Goal: Find specific page/section: Find specific page/section

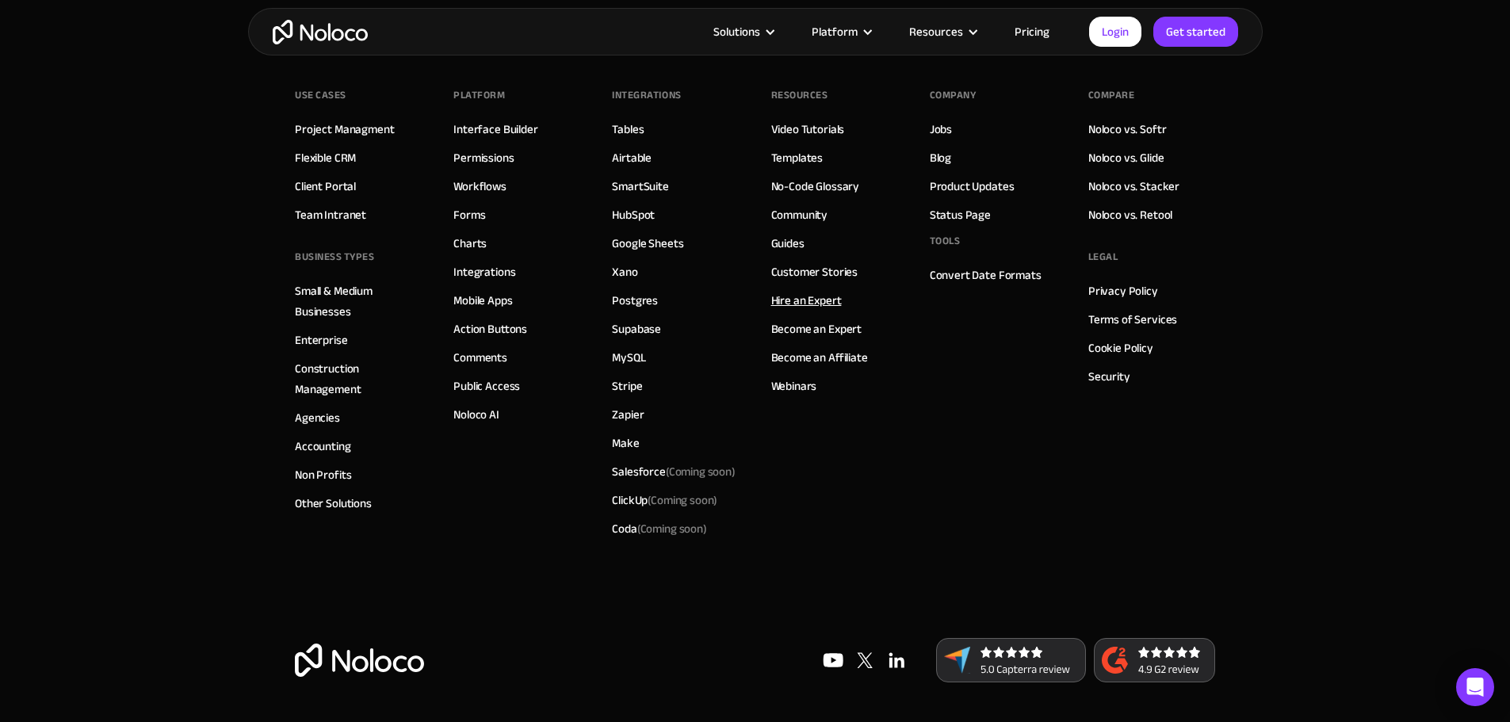
click at [820, 300] on link "Hire an Expert" at bounding box center [806, 300] width 71 height 21
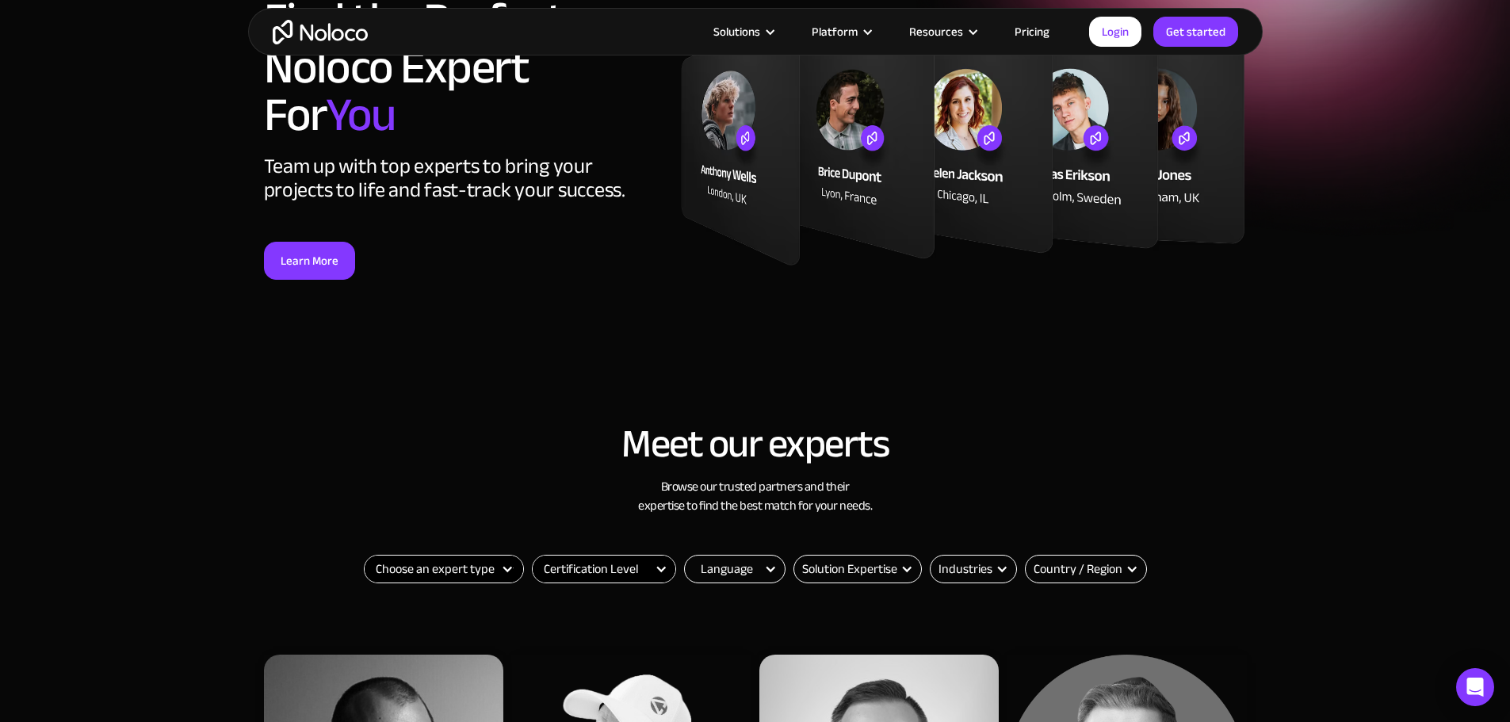
scroll to position [476, 0]
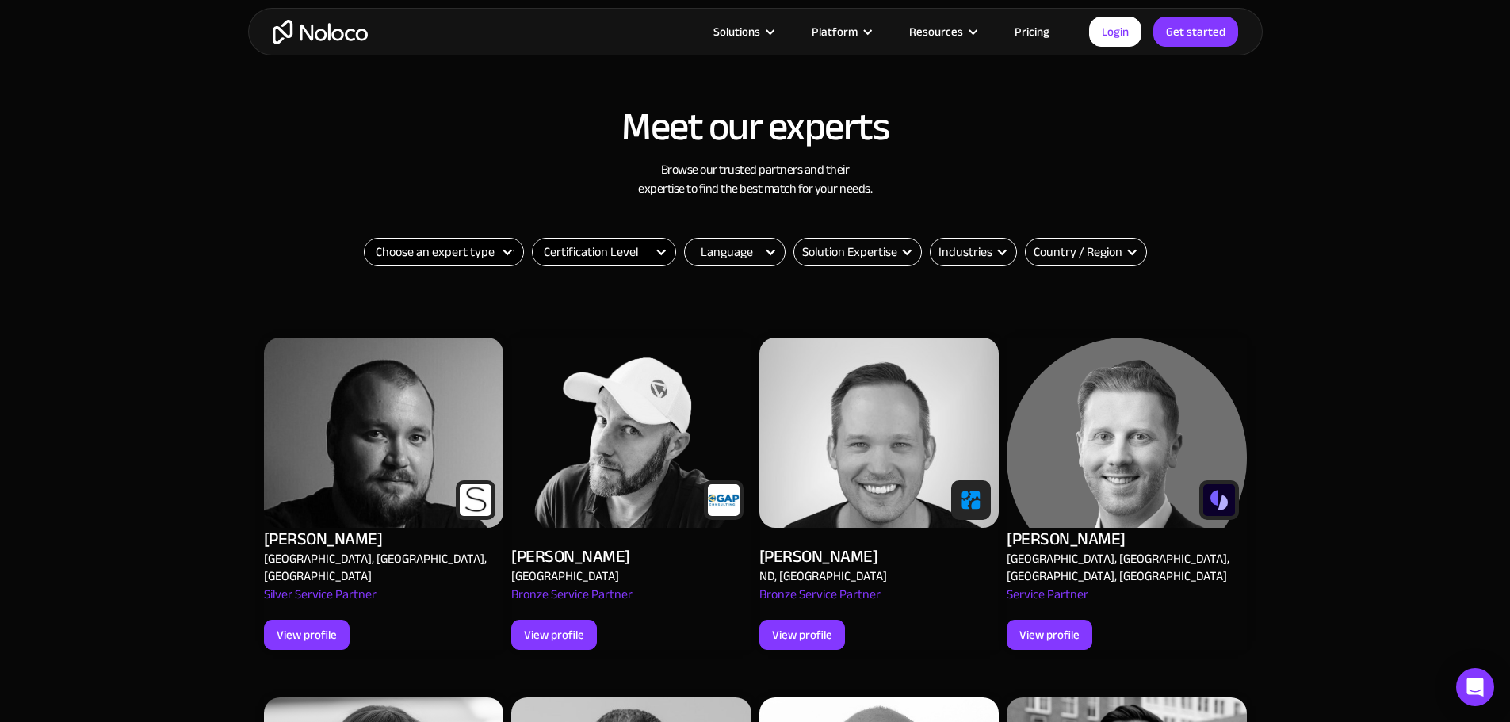
click at [433, 251] on select "Choose an expert type Agency Freelancer" at bounding box center [444, 252] width 159 height 27
click at [619, 249] on select "Certification Level Not Certified Certified Expert Level 1" at bounding box center [604, 252] width 143 height 27
click at [448, 254] on select "Choose an expert type Agency Freelancer" at bounding box center [444, 252] width 159 height 27
click at [365, 239] on select "Choose an expert type Agency Freelancer" at bounding box center [444, 252] width 159 height 27
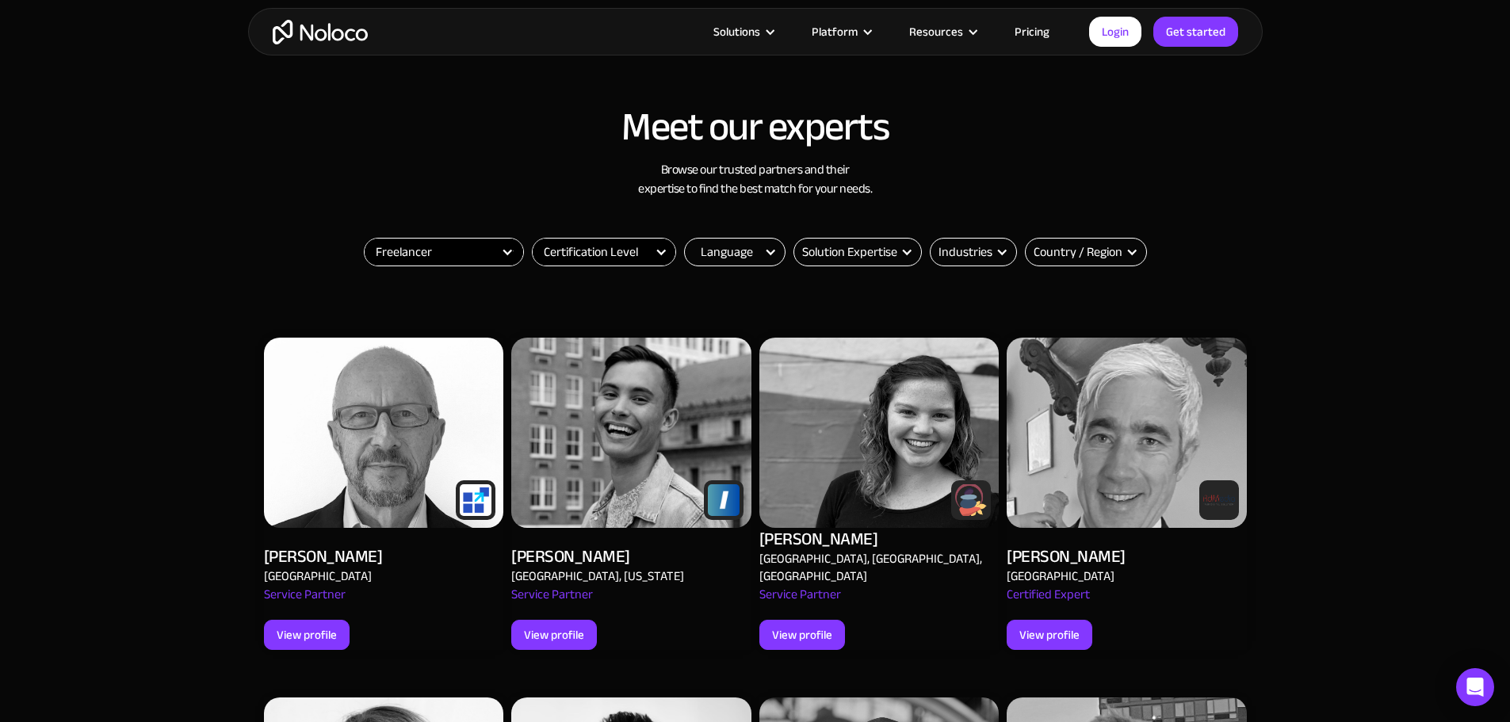
scroll to position [396, 0]
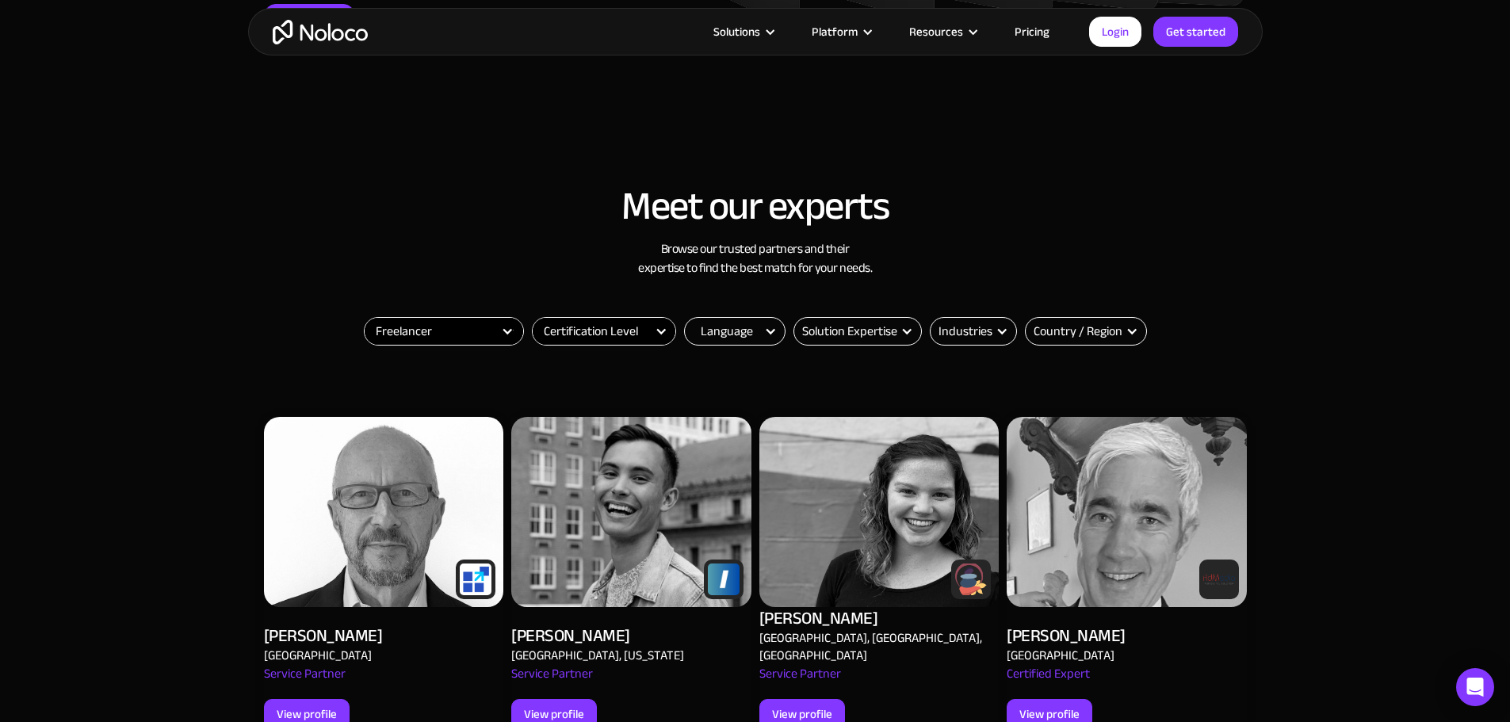
click at [427, 331] on select "Choose an expert type Agency Freelancer" at bounding box center [444, 331] width 159 height 27
select select "Agency"
click at [365, 318] on select "Choose an expert type Agency Freelancer" at bounding box center [444, 331] width 159 height 27
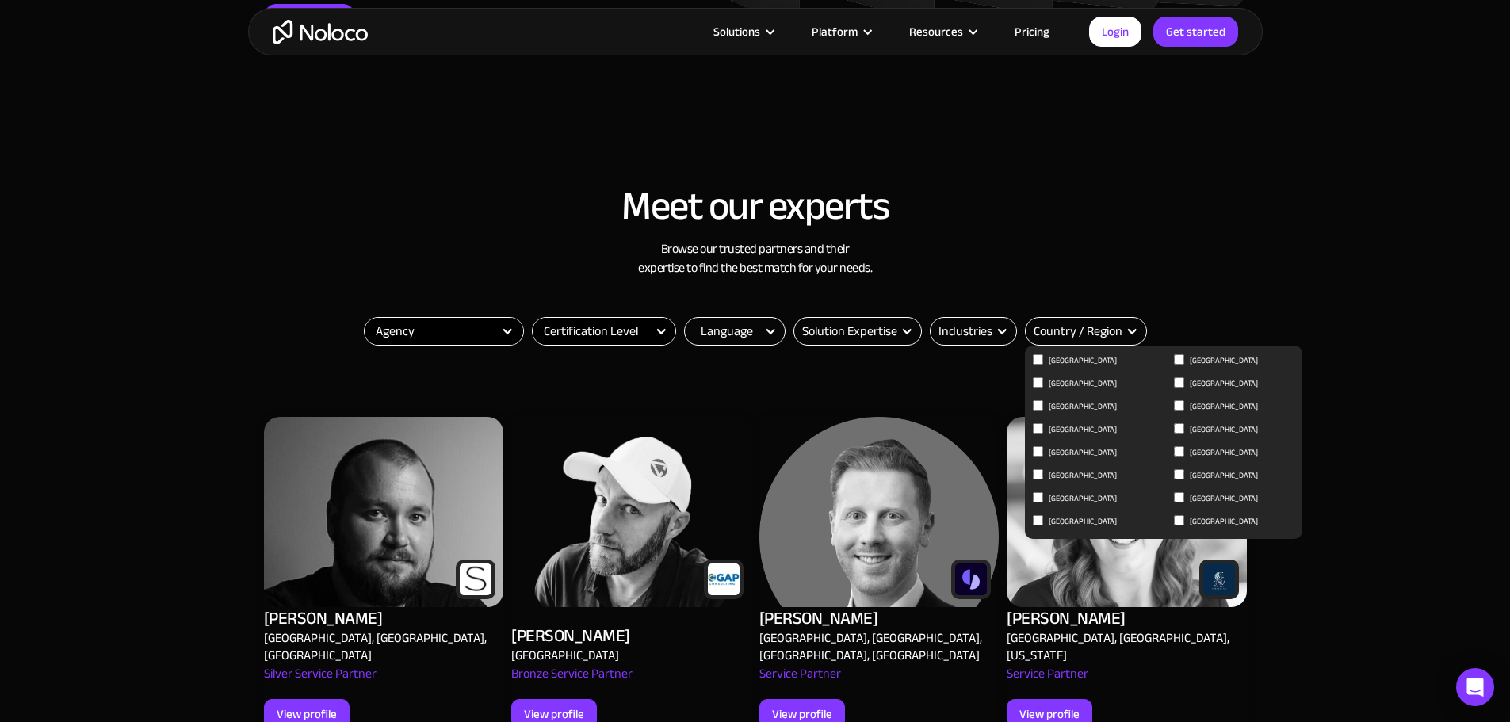
click at [1071, 330] on div "Country / Region" at bounding box center [1078, 331] width 89 height 19
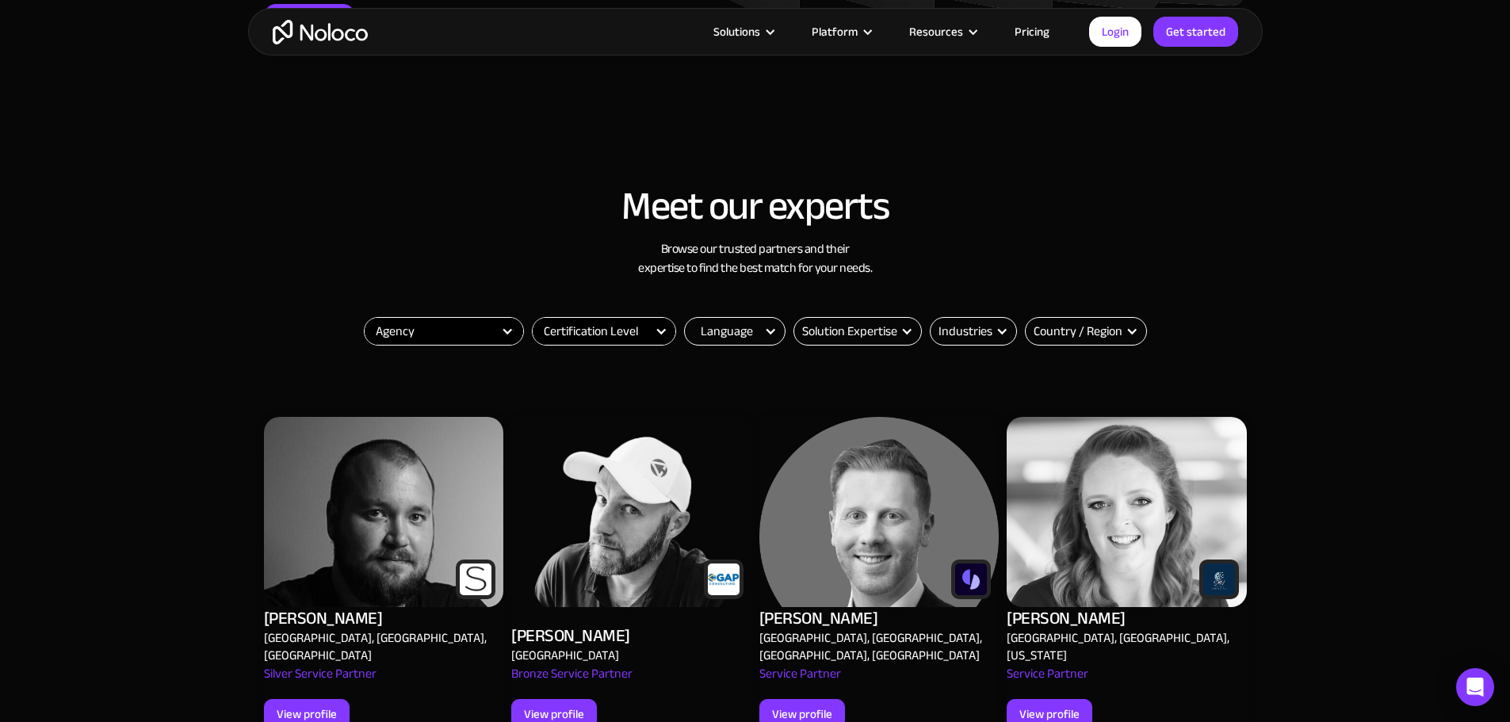
click at [1071, 330] on div "Country / Region" at bounding box center [1078, 331] width 89 height 19
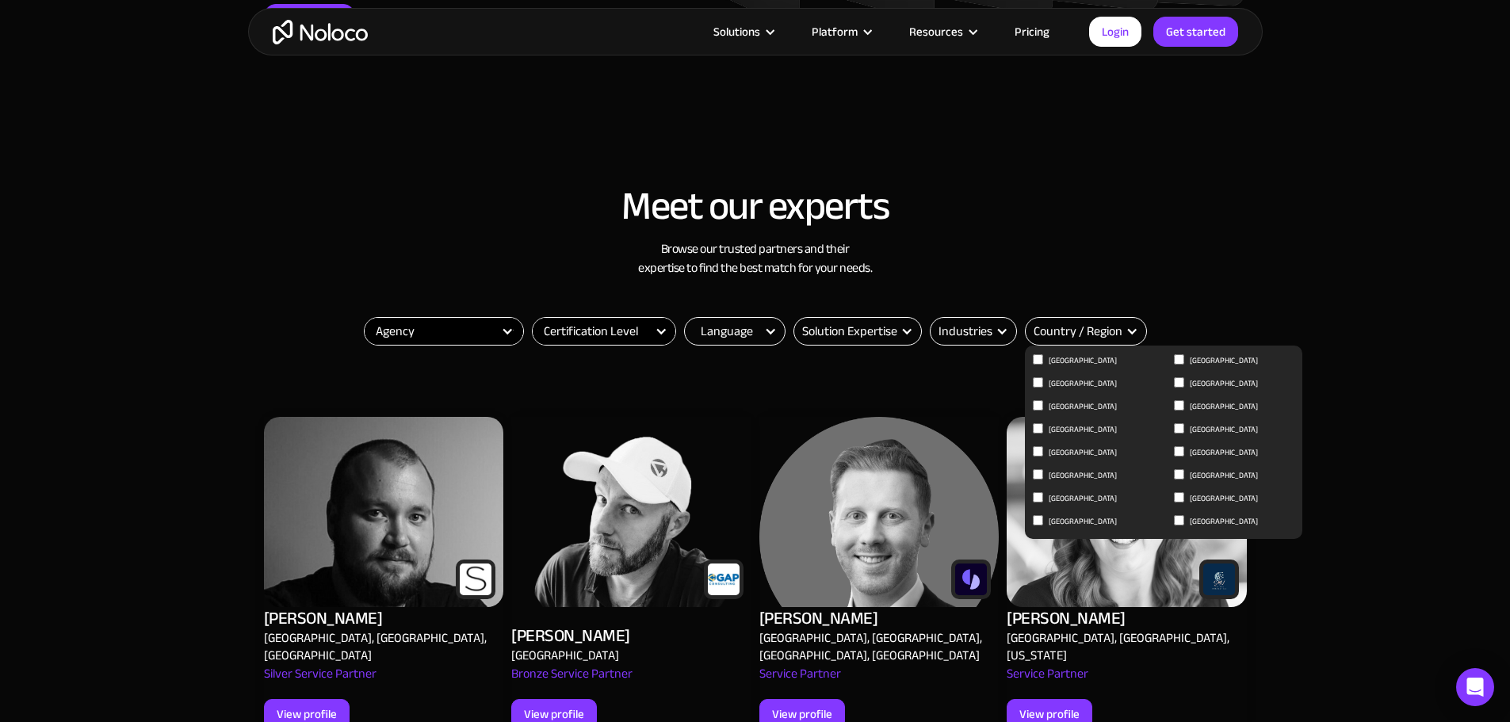
click at [1178, 498] on input "United Kingdom" at bounding box center [1179, 497] width 10 height 10
checkbox input "true"
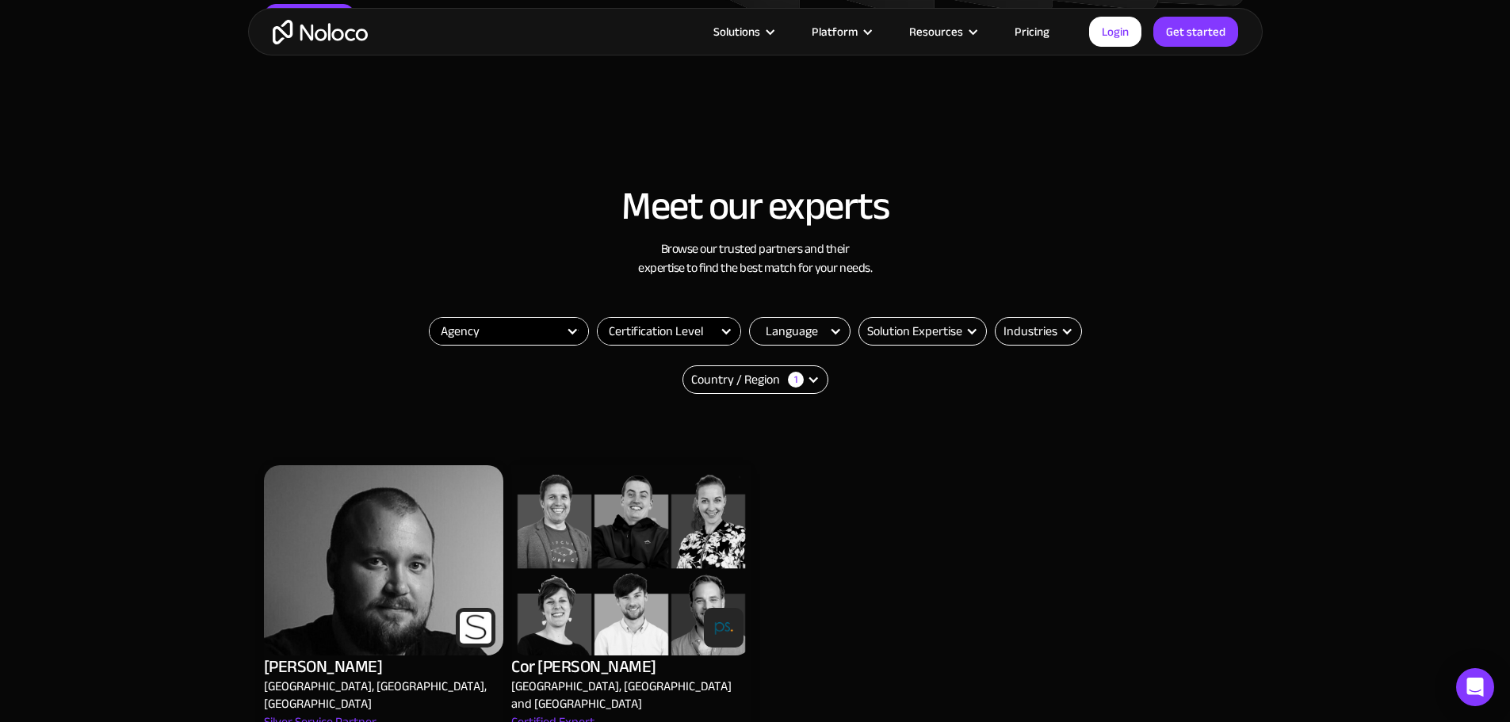
scroll to position [555, 0]
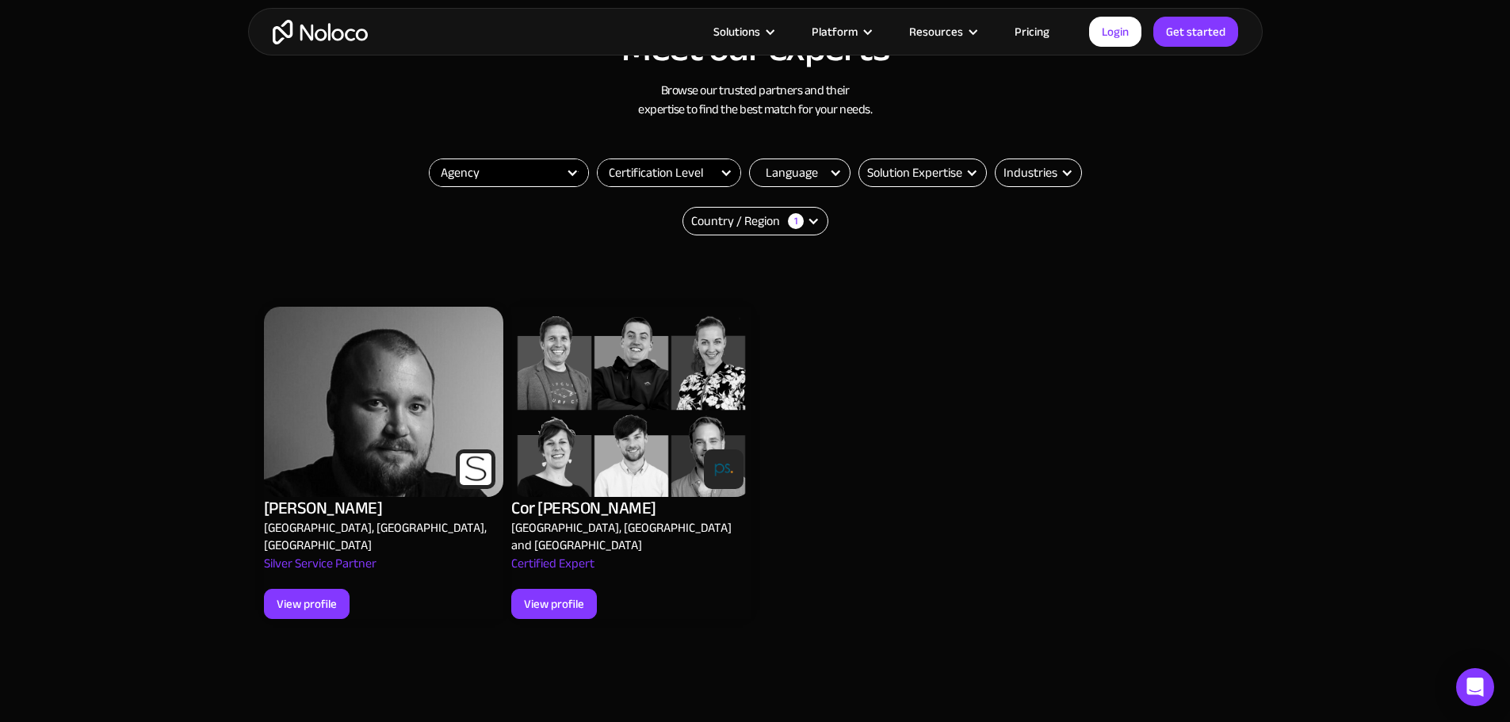
click at [513, 173] on select "Choose an expert type Agency Freelancer" at bounding box center [509, 172] width 159 height 27
select select "Filter"
click at [430, 159] on select "Choose an expert type Agency Freelancer" at bounding box center [509, 172] width 159 height 27
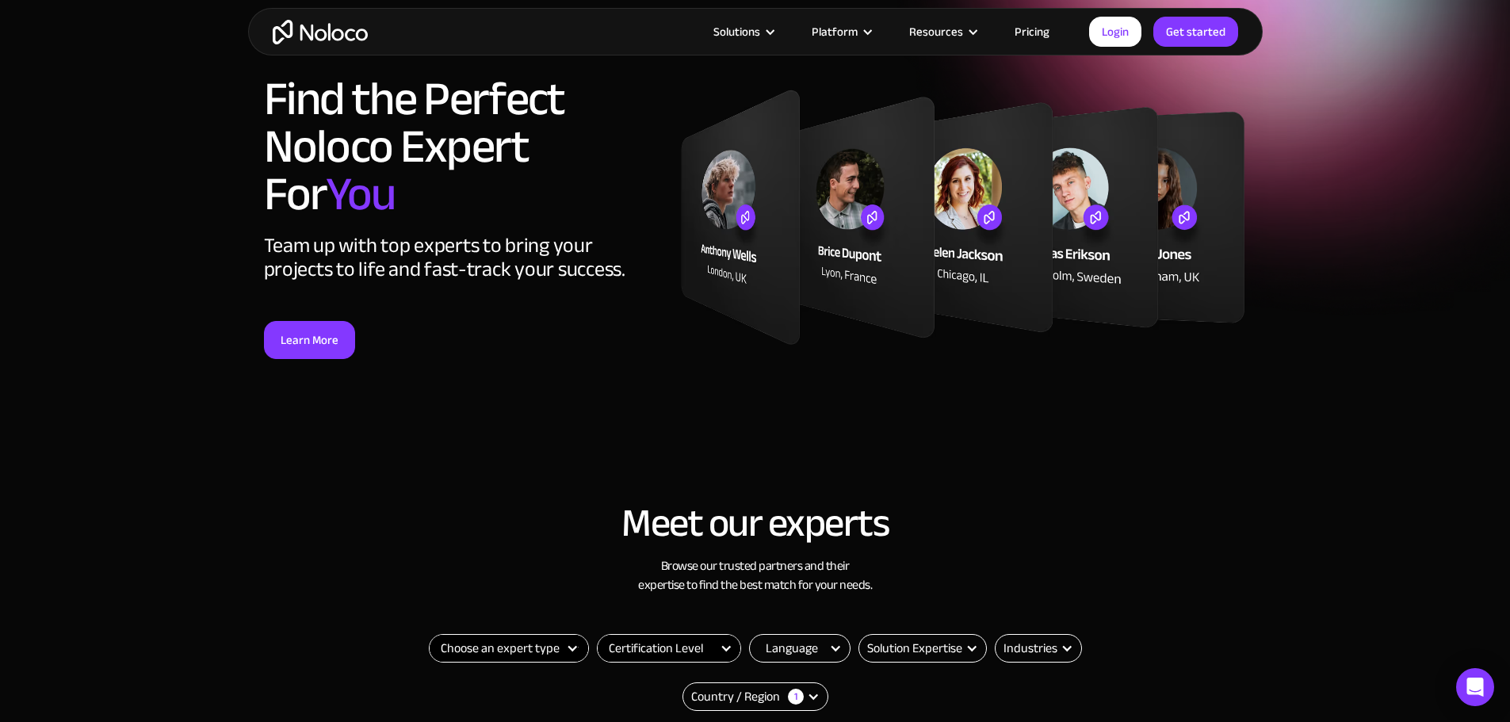
scroll to position [0, 0]
